Goal: Navigation & Orientation: Understand site structure

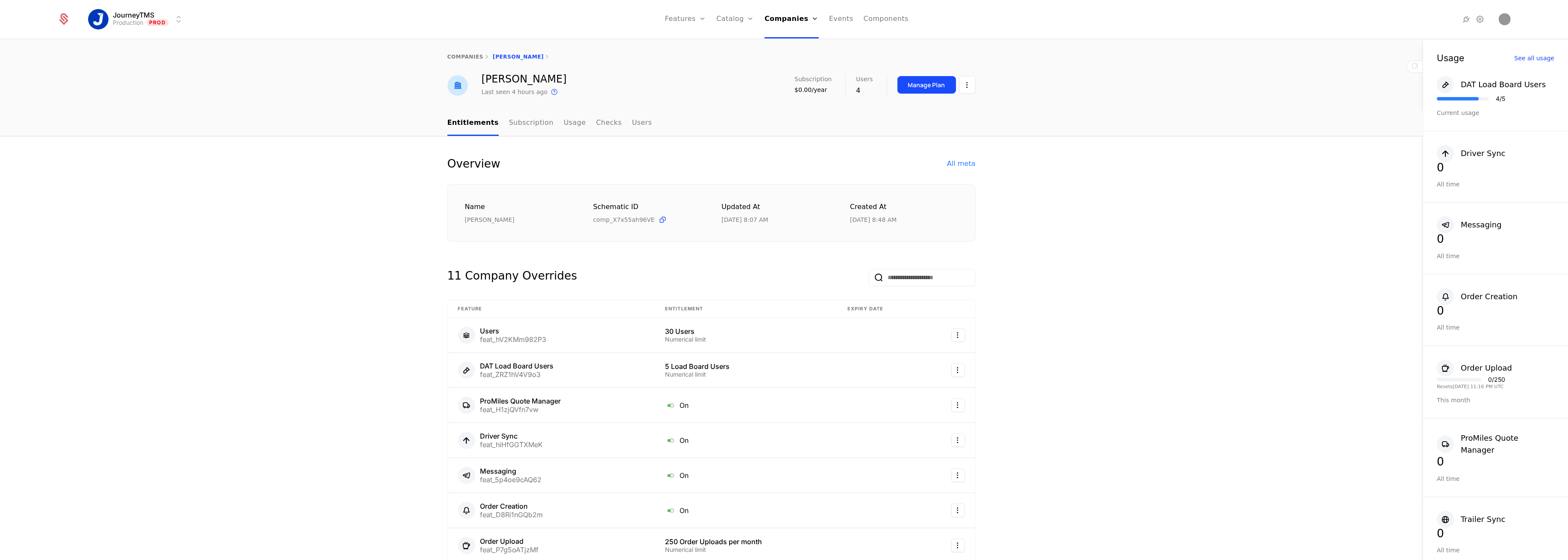
click at [526, 120] on link "Subscription" at bounding box center [531, 123] width 44 height 25
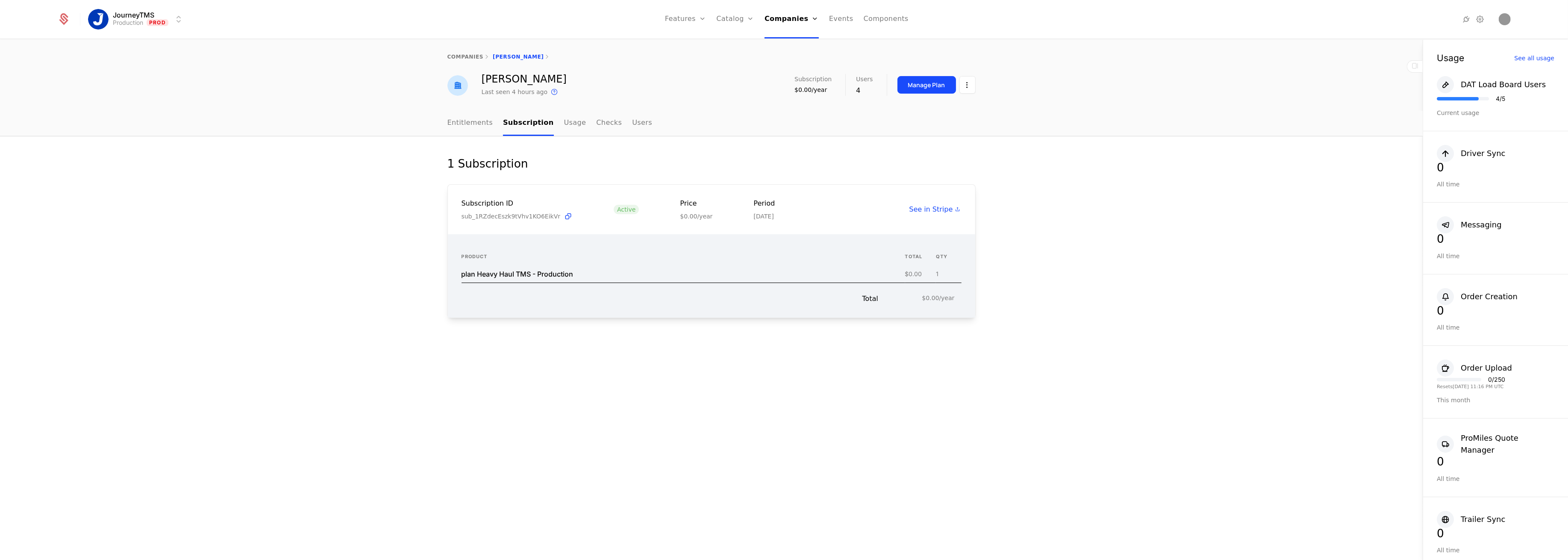
click at [564, 125] on link "Usage" at bounding box center [575, 123] width 23 height 25
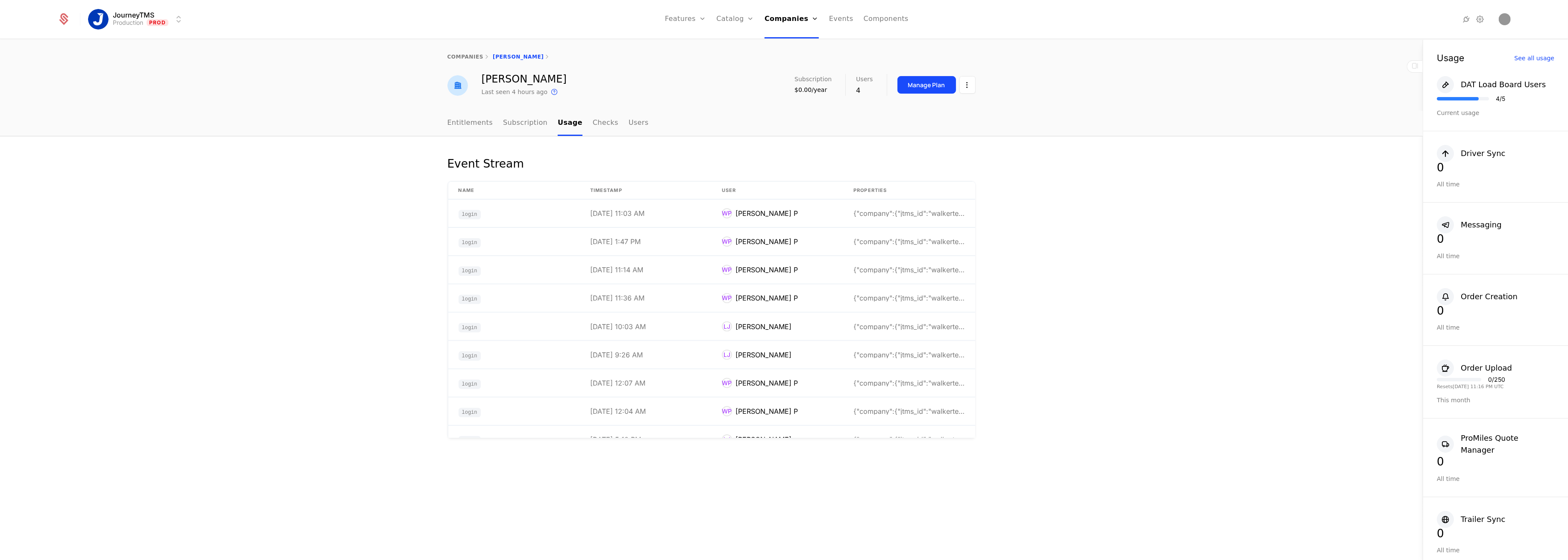
click at [593, 124] on link "Checks" at bounding box center [606, 123] width 26 height 25
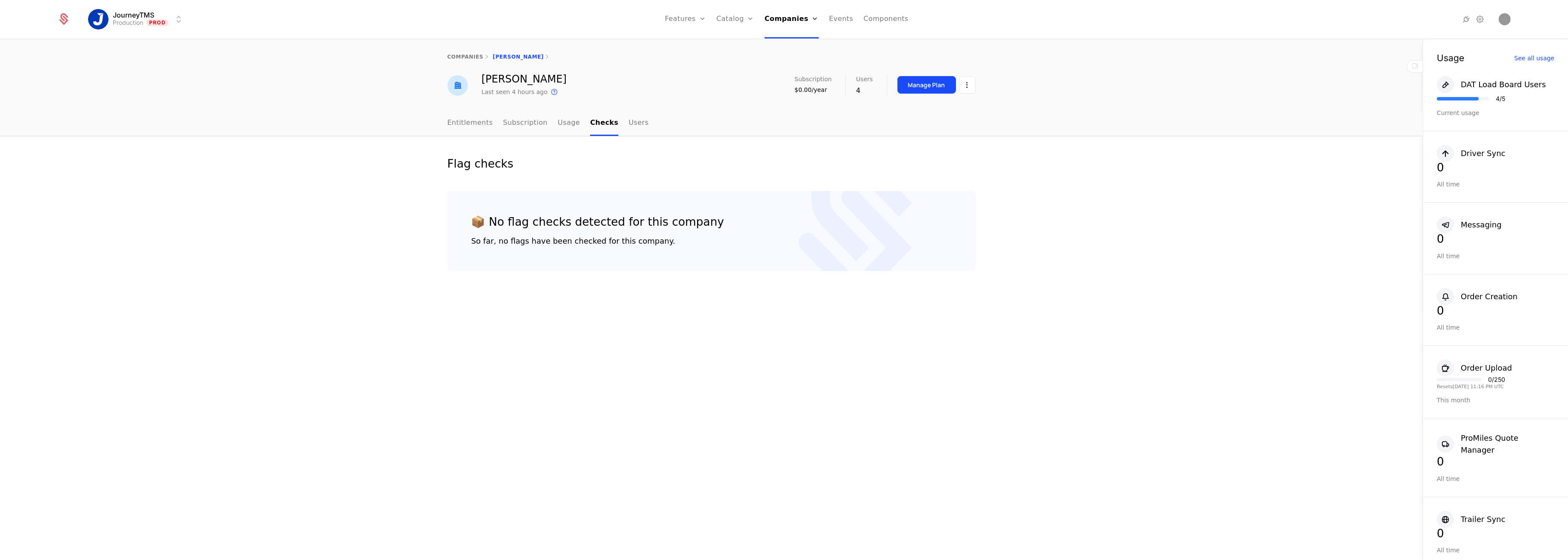
click at [629, 121] on link "Users" at bounding box center [639, 123] width 20 height 25
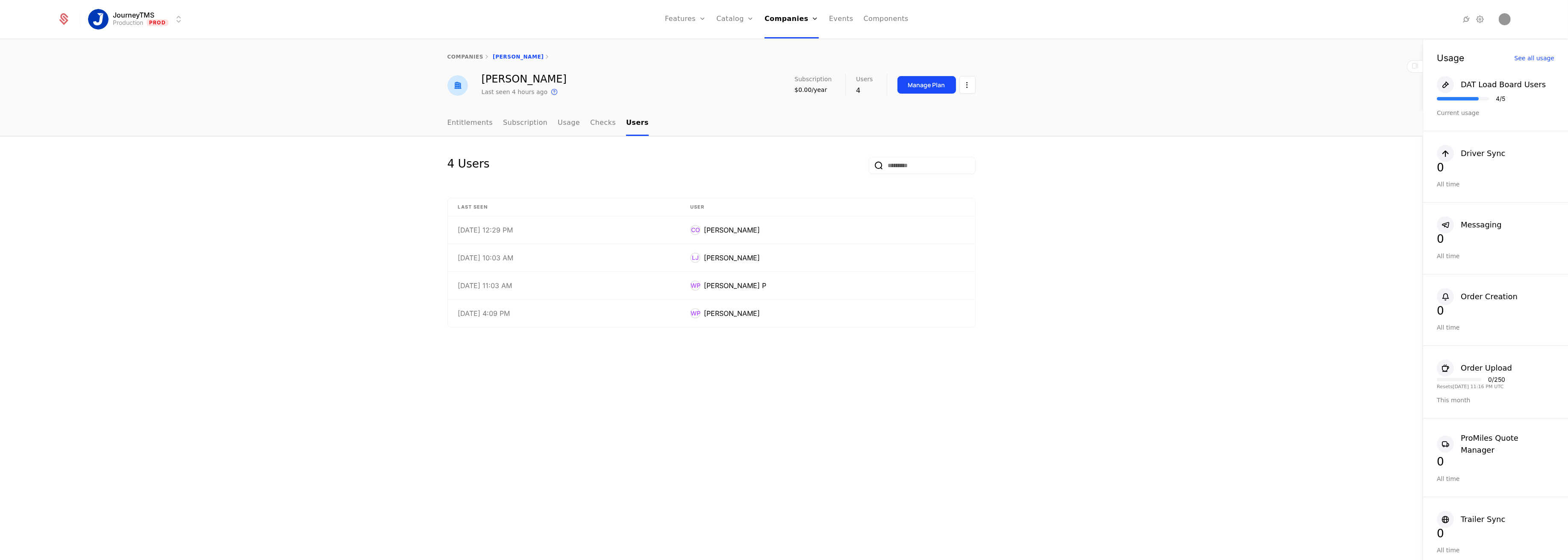
click at [444, 127] on div "Entitlements Subscription Usage Checks Users" at bounding box center [712, 123] width 556 height 25
click at [486, 119] on link "Entitlements" at bounding box center [470, 123] width 46 height 25
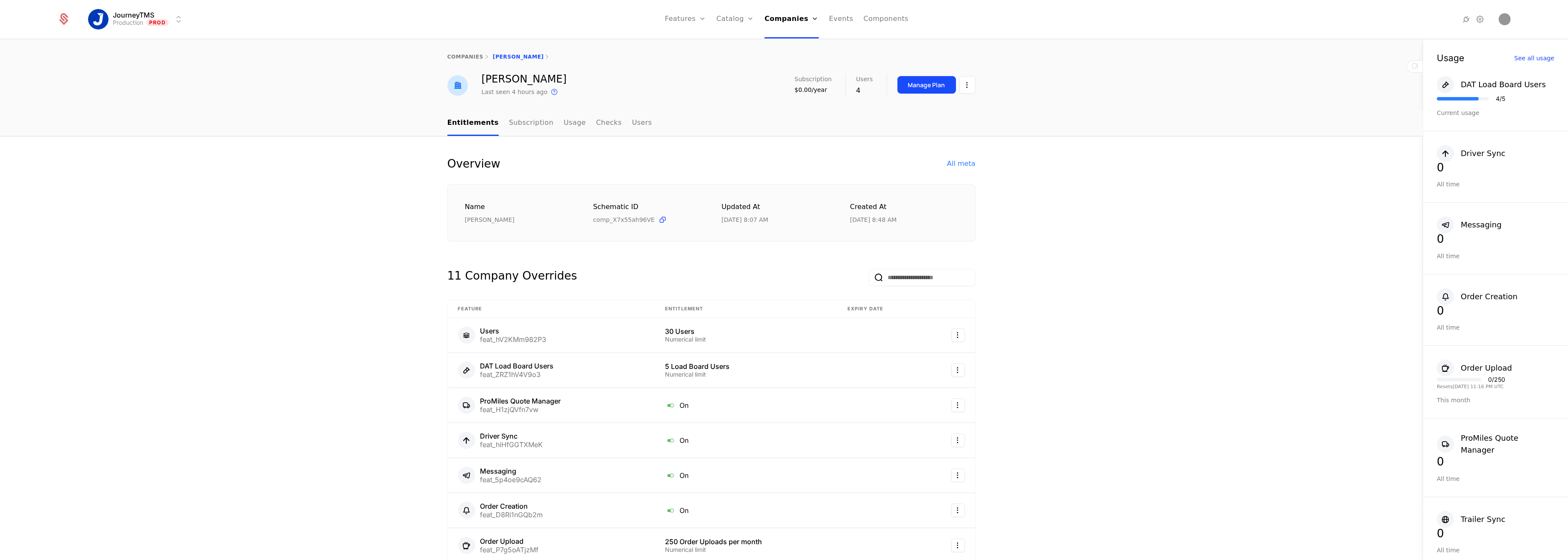
click at [699, 16] on link "Features" at bounding box center [685, 19] width 41 height 38
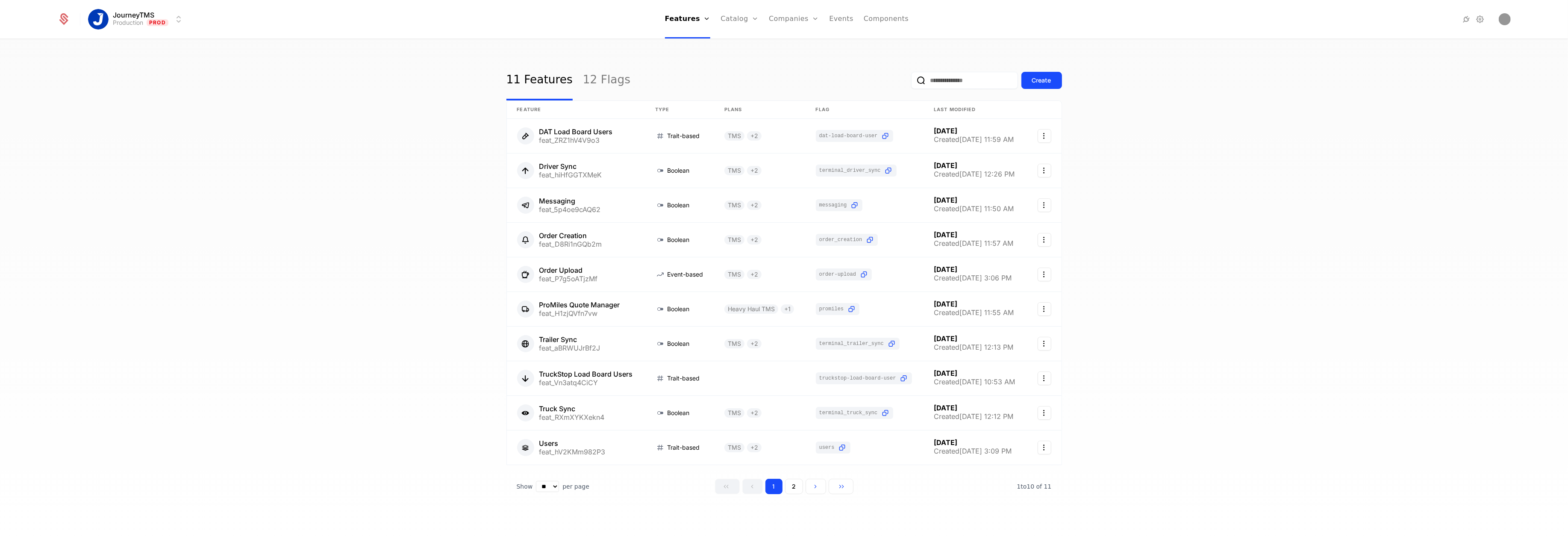
click at [247, 189] on div "11 Features 12 Flags Create Feature Type Plans Flag Last Modified DAT Load Boar…" at bounding box center [784, 302] width 1568 height 525
click at [744, 43] on link "Plans" at bounding box center [753, 41] width 44 height 7
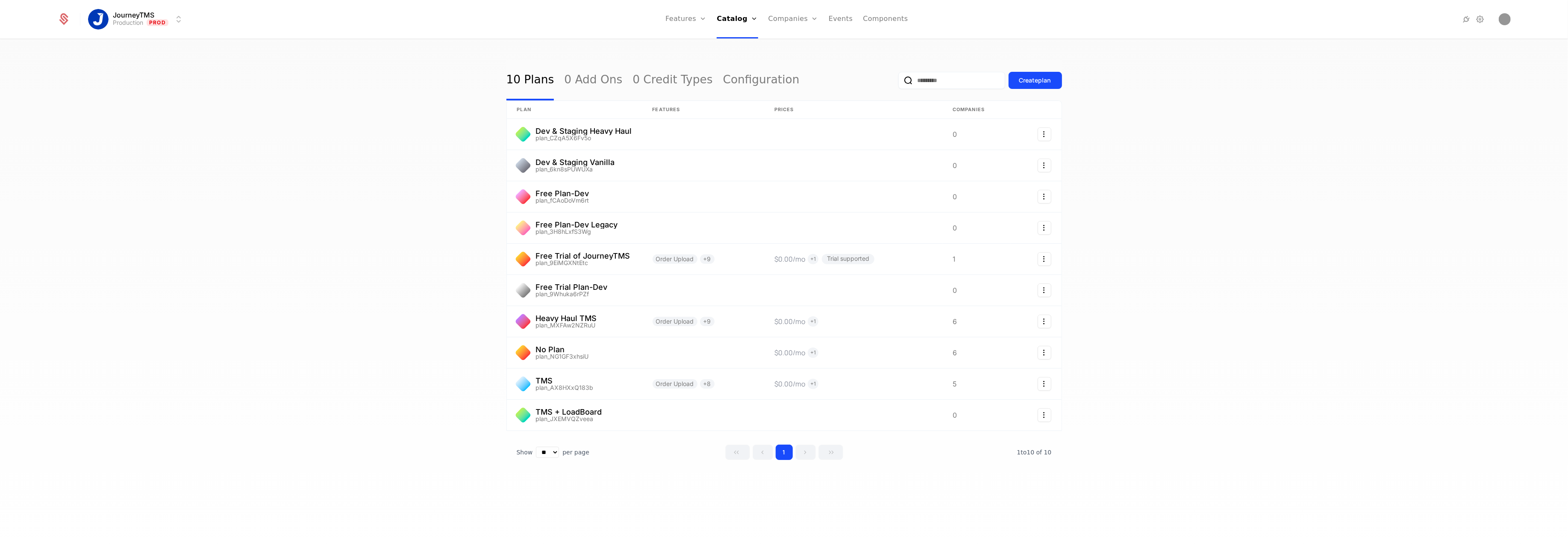
click at [167, 127] on div "10 Plans 0 Add Ons 0 Credit Types Configuration Create plan plan Features Price…" at bounding box center [784, 302] width 1568 height 525
click at [391, 473] on div "10 Plans 0 Add Ons 0 Credit Types Configuration Create plan plan Features Price…" at bounding box center [784, 302] width 1568 height 525
click at [329, 229] on div "10 Plans 0 Add Ons 0 Credit Types Configuration Create plan plan Features Price…" at bounding box center [784, 302] width 1568 height 525
click at [301, 402] on div "10 Plans 0 Add Ons 0 Credit Types Configuration Create plan plan Features Price…" at bounding box center [784, 302] width 1568 height 525
